Goal: Download file/media

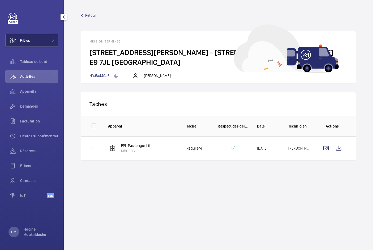
click at [43, 39] on button "Filtres" at bounding box center [31, 40] width 53 height 13
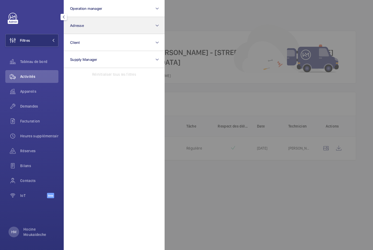
click at [105, 26] on button "Adresse" at bounding box center [114, 25] width 101 height 17
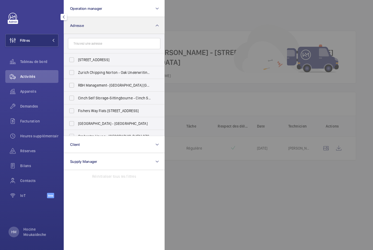
click at [109, 26] on button "Adresse" at bounding box center [114, 25] width 101 height 17
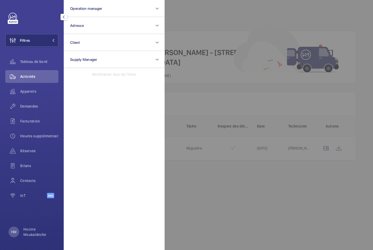
click at [26, 76] on span "Activités" at bounding box center [39, 76] width 38 height 5
click at [223, 54] on div at bounding box center [350, 125] width 373 height 250
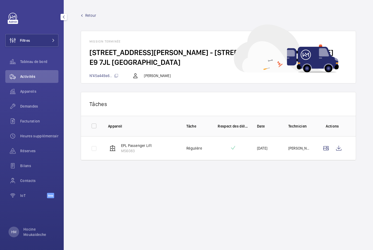
click at [93, 16] on span "Retour" at bounding box center [90, 15] width 11 height 5
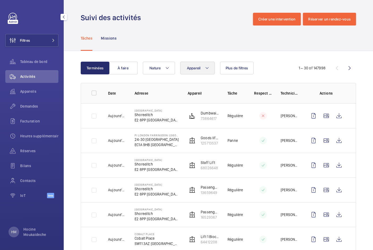
click at [211, 67] on button "Appareil" at bounding box center [197, 68] width 34 height 13
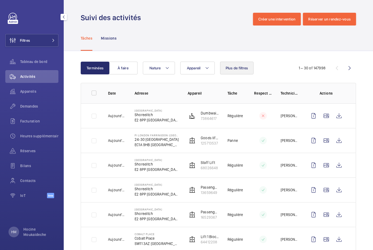
click at [236, 69] on span "Plus de filtres" at bounding box center [236, 68] width 23 height 4
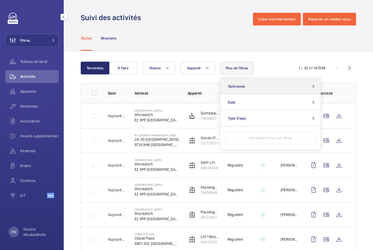
click at [252, 86] on button "Technicien" at bounding box center [270, 86] width 100 height 16
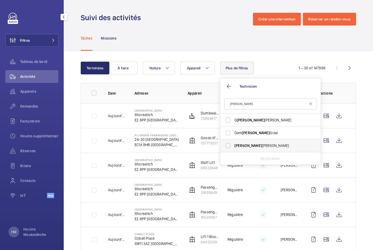
type input "[PERSON_NAME]"
click at [225, 145] on label "[PERSON_NAME]" at bounding box center [266, 145] width 92 height 13
click at [225, 145] on input "[PERSON_NAME]" at bounding box center [228, 145] width 11 height 11
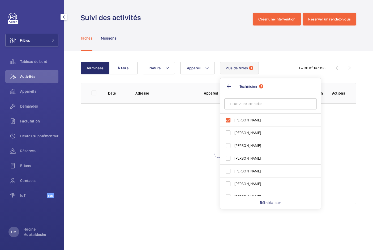
click at [228, 43] on div "Tâches Missions" at bounding box center [218, 37] width 275 height 25
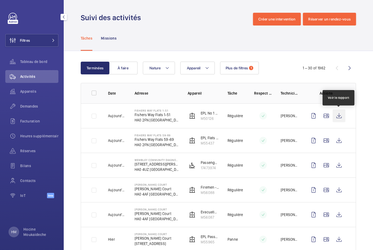
click at [338, 114] on wm-front-icon-button at bounding box center [338, 115] width 13 height 13
click at [327, 116] on wm-front-icon-button at bounding box center [326, 115] width 13 height 13
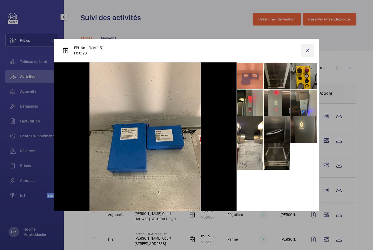
click at [306, 50] on wm-front-icon-button at bounding box center [307, 50] width 13 height 13
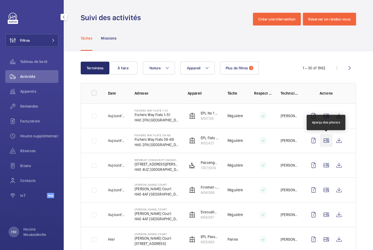
click at [326, 140] on wm-front-icon-button at bounding box center [326, 140] width 13 height 13
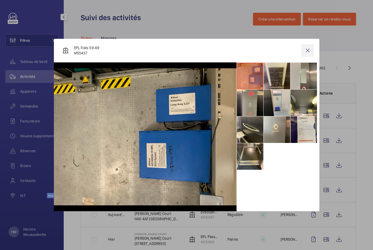
click at [309, 49] on wm-front-icon-button at bounding box center [307, 50] width 13 height 13
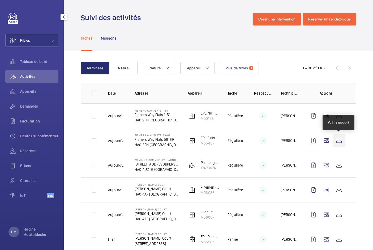
click at [339, 139] on wm-front-icon-button at bounding box center [338, 140] width 13 height 13
click at [111, 37] on p "Missions" at bounding box center [109, 38] width 16 height 5
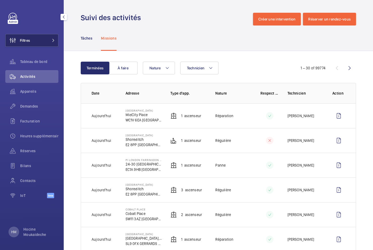
drag, startPoint x: 87, startPoint y: 39, endPoint x: 22, endPoint y: 38, distance: 65.0
click at [87, 39] on p "Tâches" at bounding box center [87, 38] width 12 height 5
